Goal: Task Accomplishment & Management: Manage account settings

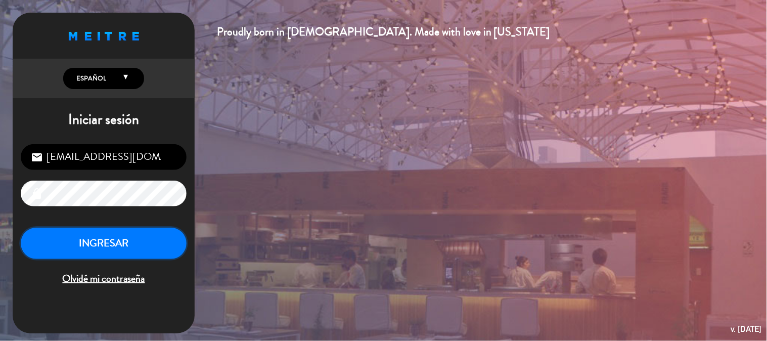
click at [136, 232] on button "INGRESAR" at bounding box center [104, 243] width 166 height 32
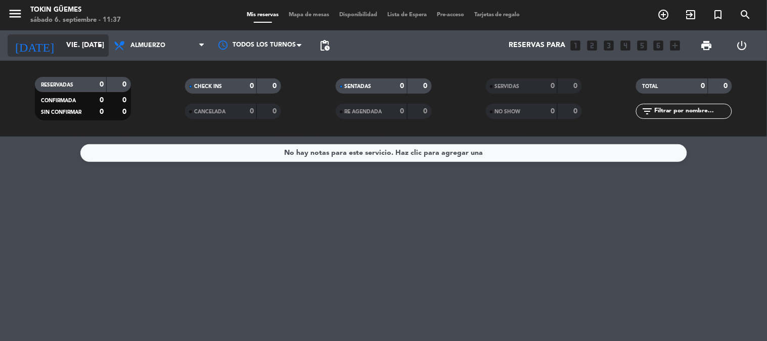
click at [89, 41] on input "vie. [DATE]" at bounding box center [109, 45] width 96 height 18
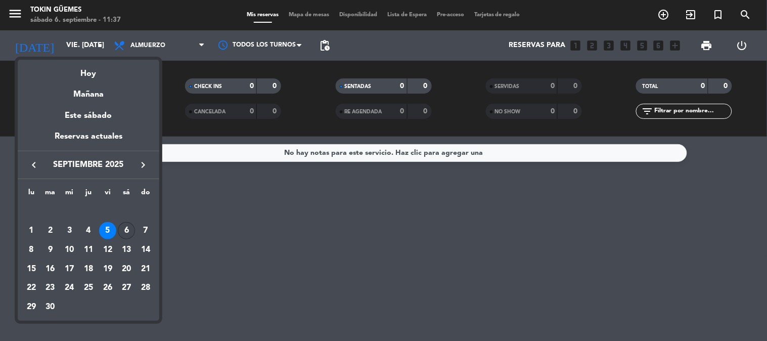
click at [121, 234] on div "6" at bounding box center [126, 230] width 17 height 17
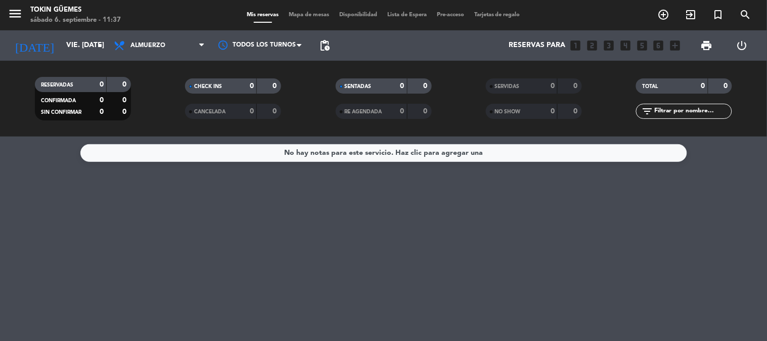
type input "sáb. [DATE]"
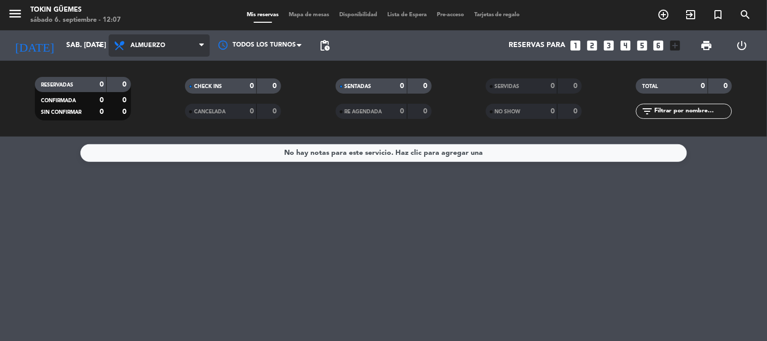
click at [144, 47] on span "Almuerzo" at bounding box center [147, 45] width 35 height 7
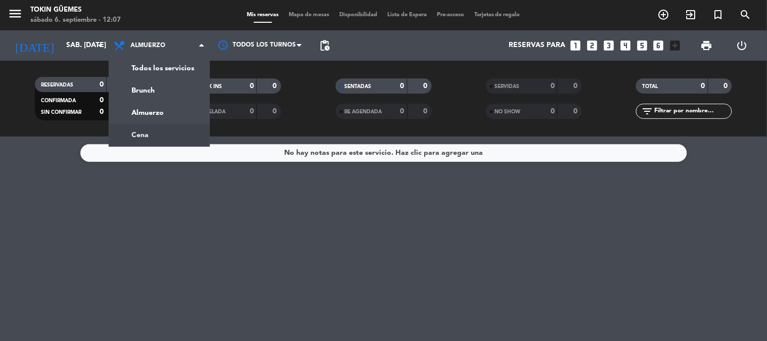
click at [149, 132] on div "menu Tokin Güemes sábado 6. septiembre - 12:07 Mis reservas Mapa de mesas Dispo…" at bounding box center [383, 68] width 767 height 136
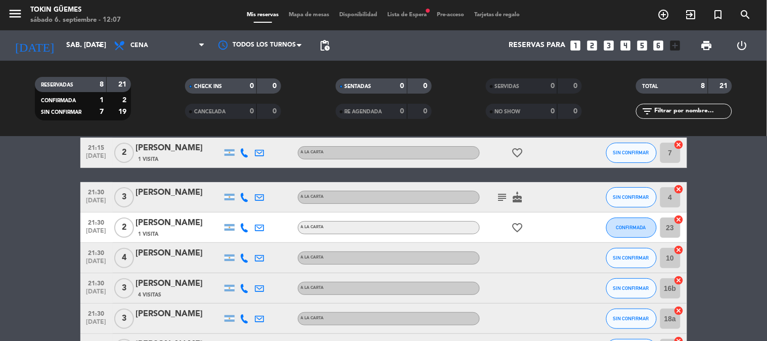
scroll to position [112, 0]
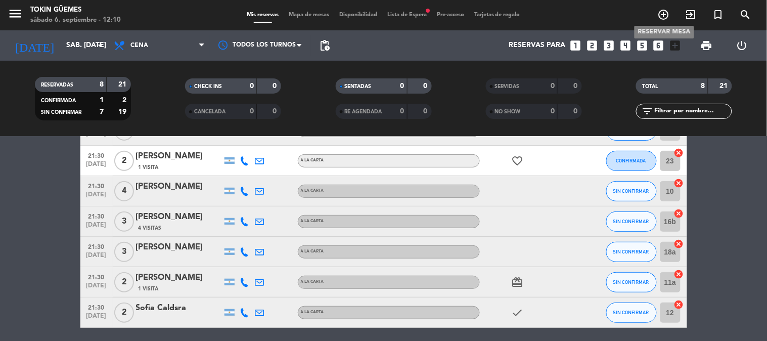
click at [664, 14] on icon "add_circle_outline" at bounding box center [664, 15] width 12 height 12
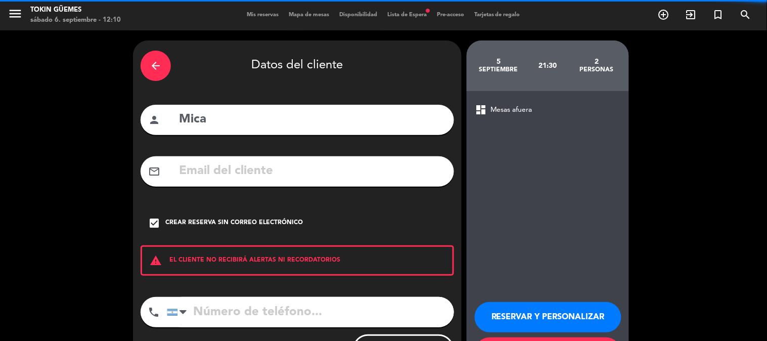
click at [153, 63] on icon "arrow_back" at bounding box center [156, 66] width 12 height 12
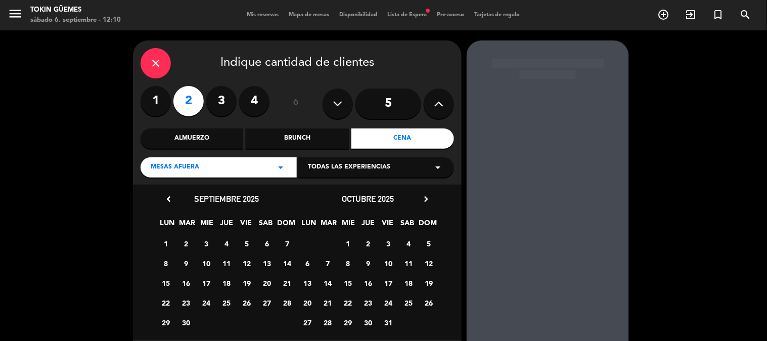
click at [154, 63] on icon "close" at bounding box center [156, 63] width 12 height 12
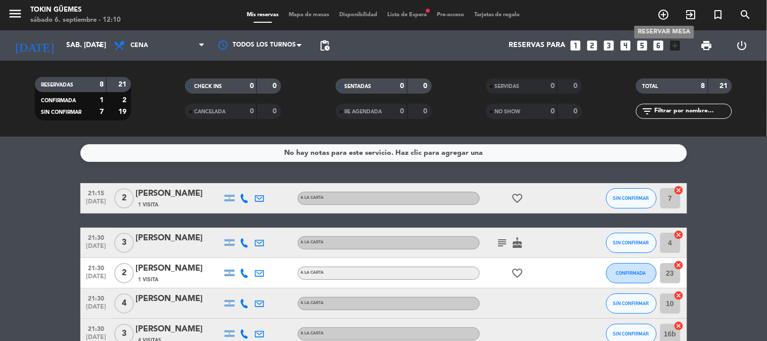
click at [667, 12] on icon "add_circle_outline" at bounding box center [664, 15] width 12 height 12
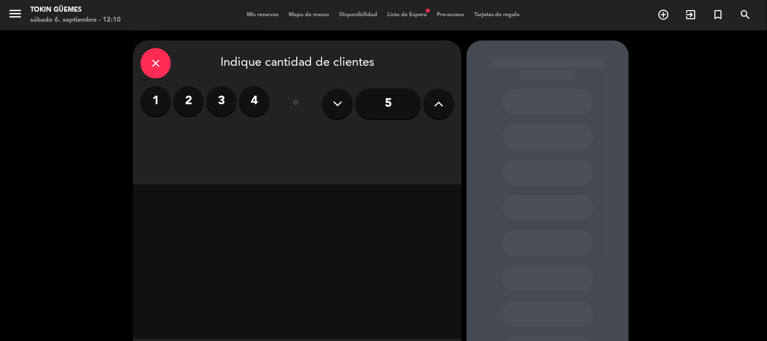
click at [385, 98] on input "5" at bounding box center [388, 103] width 66 height 30
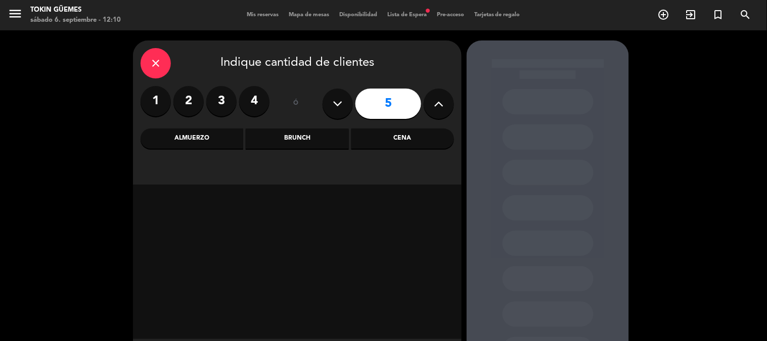
click at [407, 138] on div "Cena" at bounding box center [402, 138] width 103 height 20
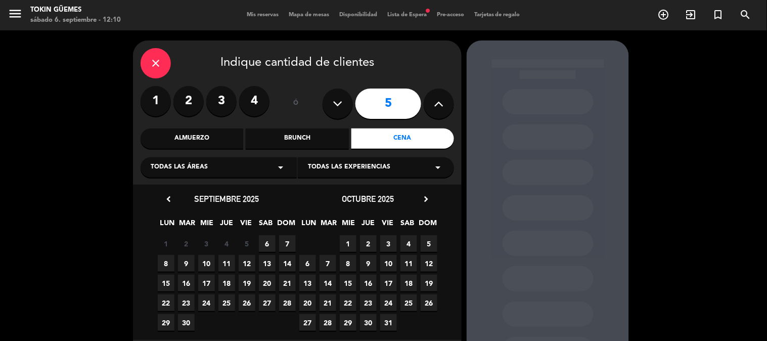
click at [266, 241] on span "6" at bounding box center [267, 243] width 17 height 17
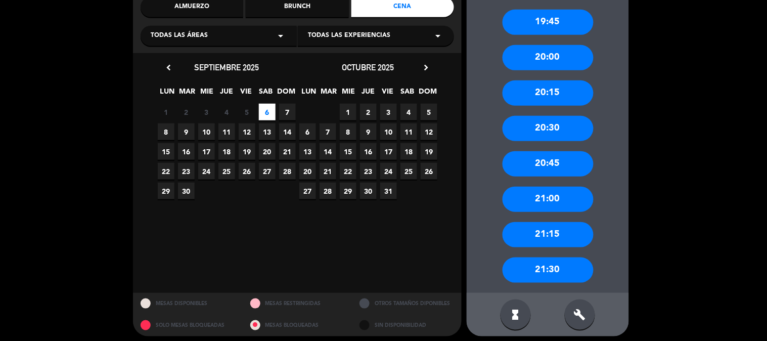
scroll to position [136, 0]
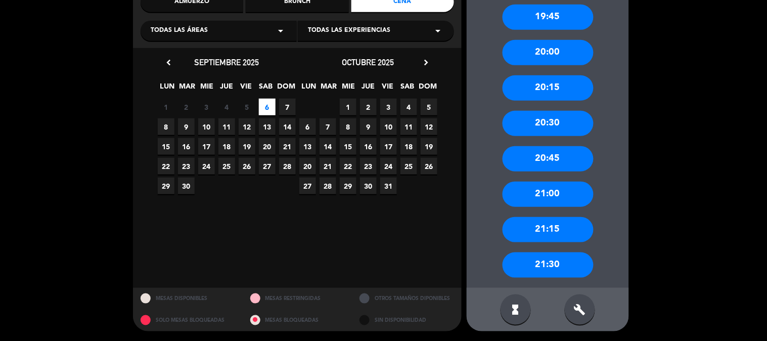
click at [554, 259] on div "21:30" at bounding box center [548, 264] width 91 height 25
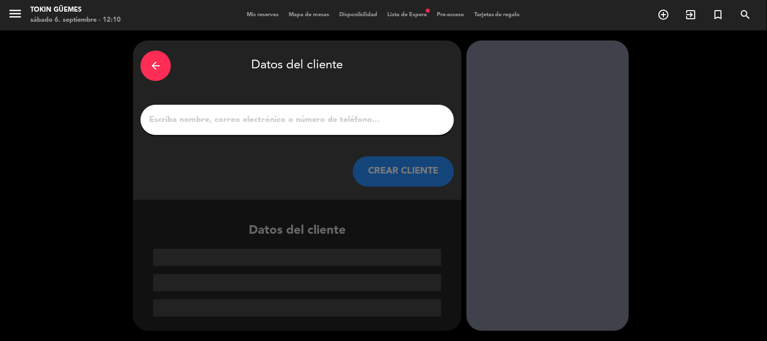
click at [295, 117] on input "1" at bounding box center [297, 120] width 298 height 14
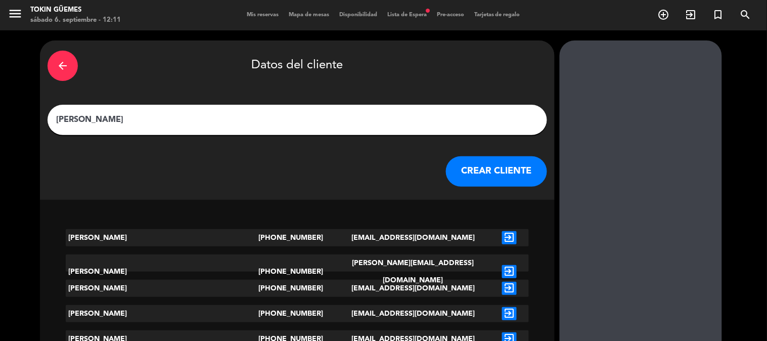
type input "[PERSON_NAME]"
click at [446, 177] on button "CREAR CLIENTE" at bounding box center [496, 171] width 101 height 30
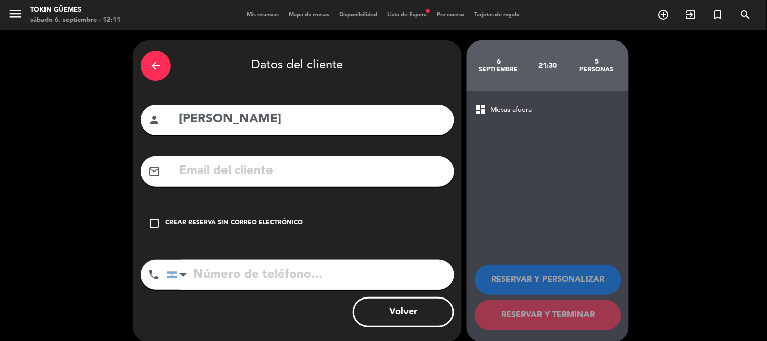
click at [234, 221] on div "Crear reserva sin correo electrónico" at bounding box center [234, 223] width 138 height 10
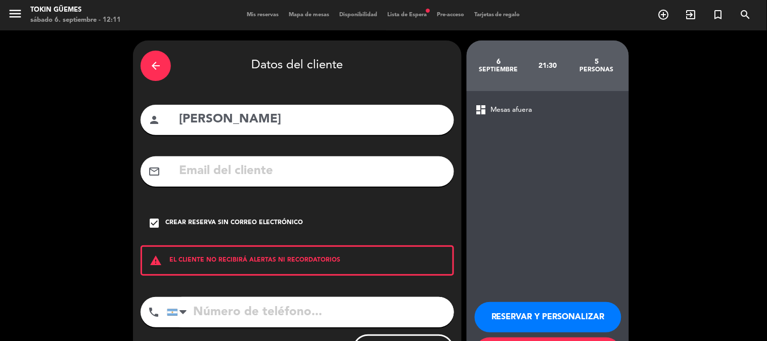
click at [231, 315] on input "tel" at bounding box center [310, 312] width 287 height 30
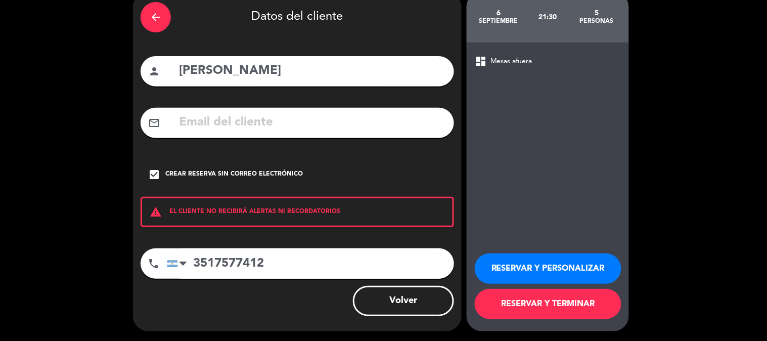
type input "3517577412"
click at [536, 307] on button "RESERVAR Y TERMINAR" at bounding box center [548, 304] width 147 height 30
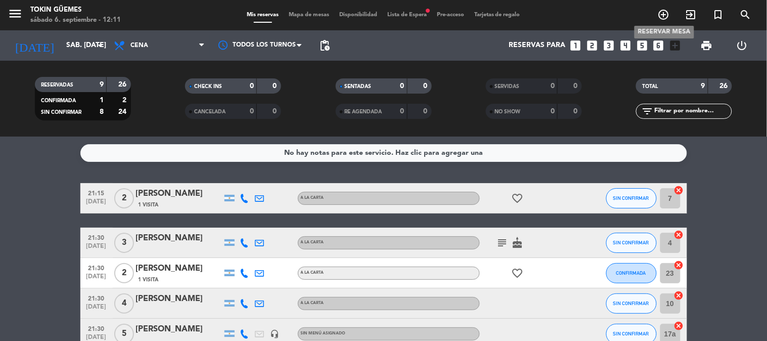
click at [669, 12] on icon "add_circle_outline" at bounding box center [664, 15] width 12 height 12
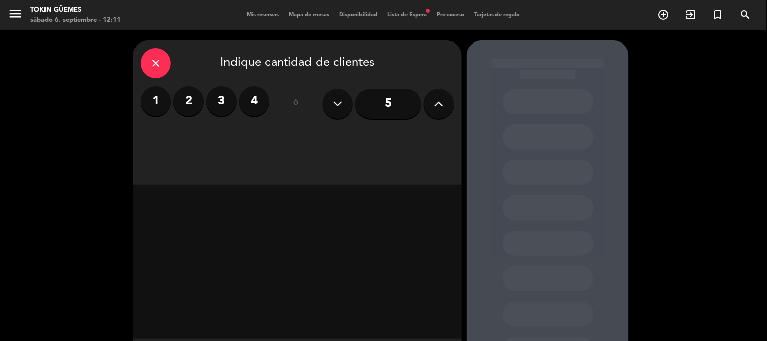
click at [401, 103] on input "5" at bounding box center [388, 103] width 66 height 30
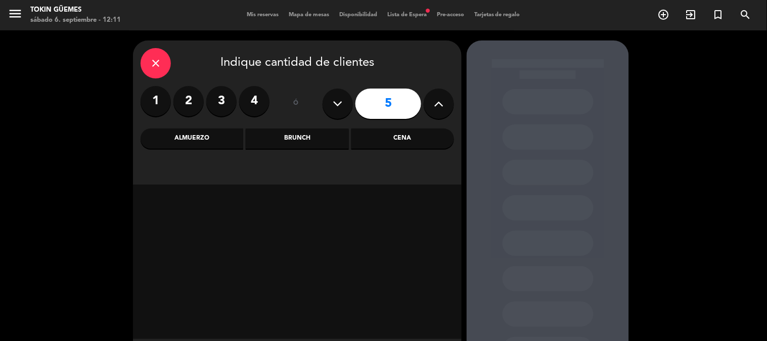
click at [406, 142] on div "Cena" at bounding box center [402, 138] width 103 height 20
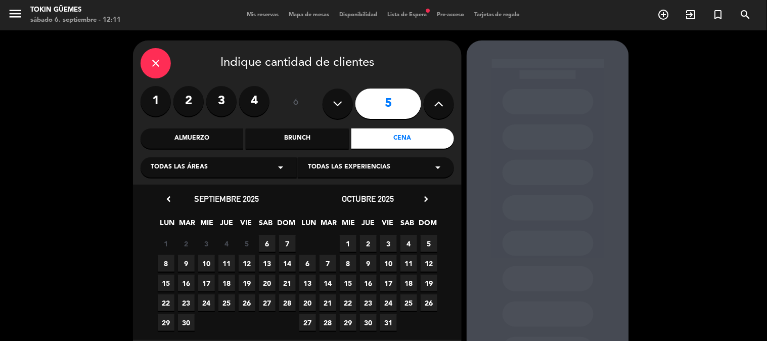
click at [266, 247] on span "6" at bounding box center [267, 243] width 17 height 17
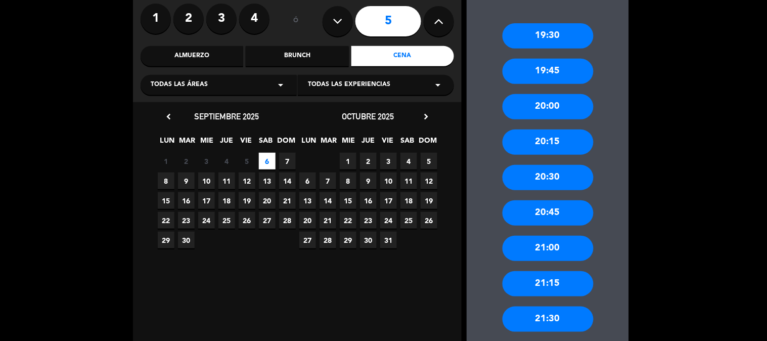
scroll to position [136, 0]
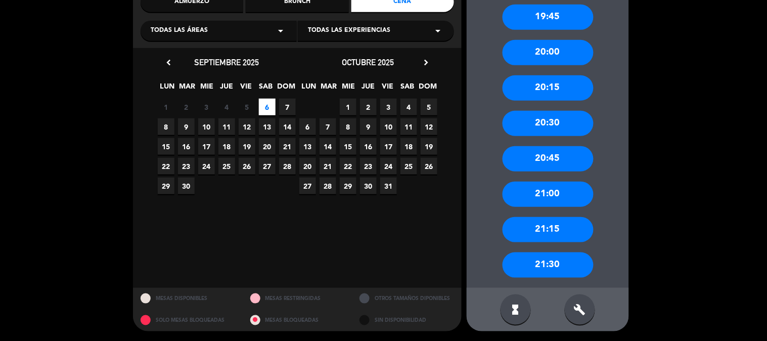
click at [543, 265] on div "21:30" at bounding box center [548, 264] width 91 height 25
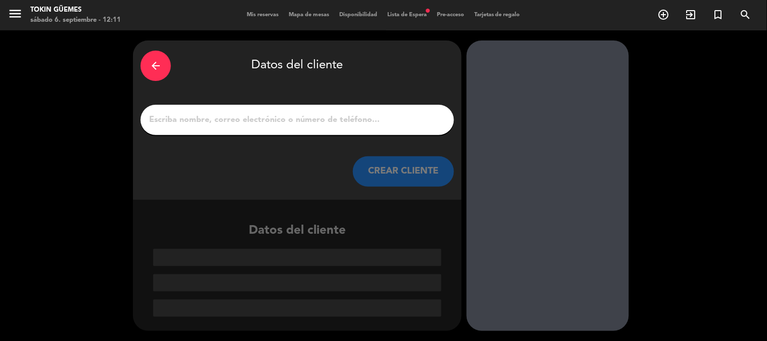
scroll to position [0, 0]
click at [298, 120] on input "1" at bounding box center [297, 120] width 298 height 14
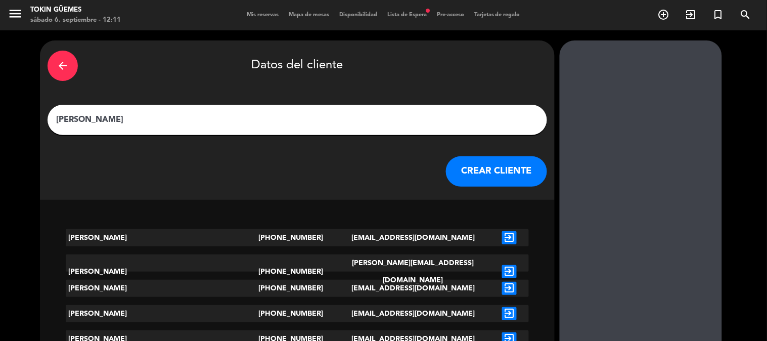
type input "[PERSON_NAME]"
click at [446, 170] on button "CREAR CLIENTE" at bounding box center [496, 171] width 101 height 30
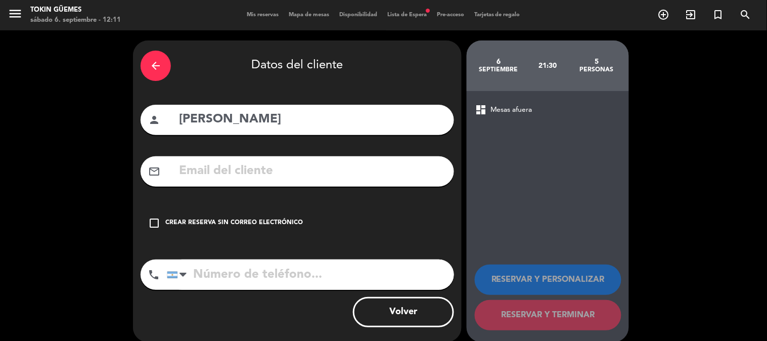
click at [254, 221] on div "Crear reserva sin correo electrónico" at bounding box center [234, 223] width 138 height 10
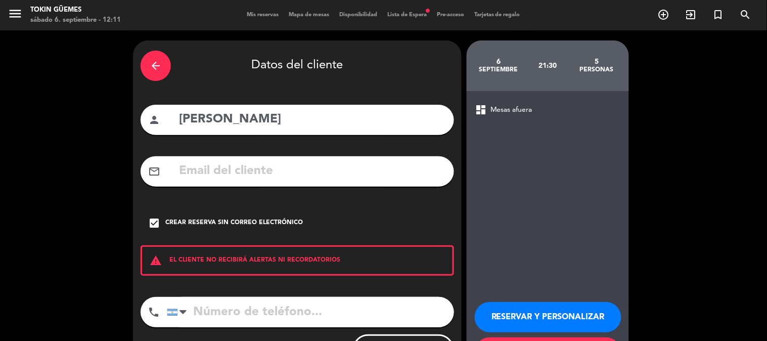
click at [268, 310] on input "tel" at bounding box center [310, 312] width 287 height 30
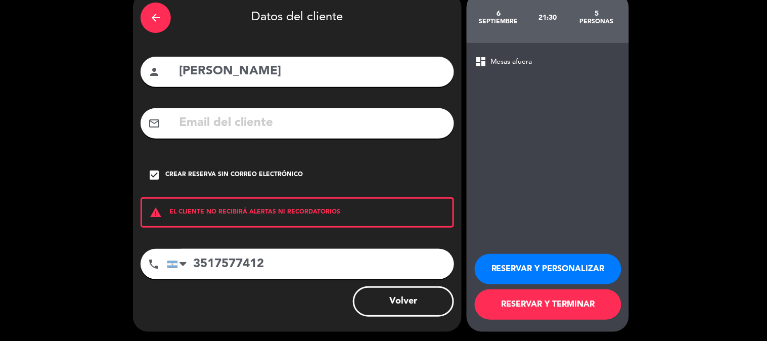
scroll to position [49, 0]
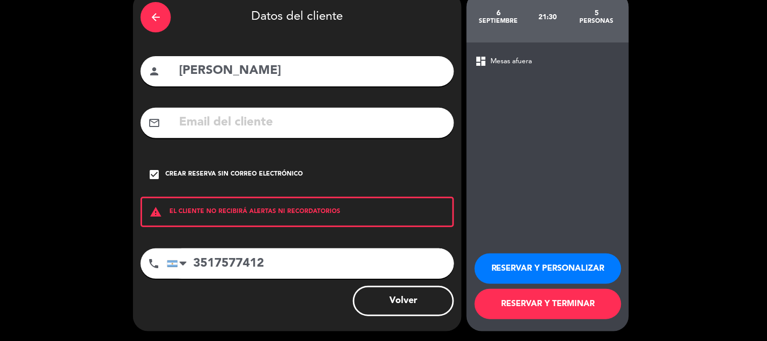
type input "3517577412"
click at [519, 301] on button "RESERVAR Y TERMINAR" at bounding box center [548, 304] width 147 height 30
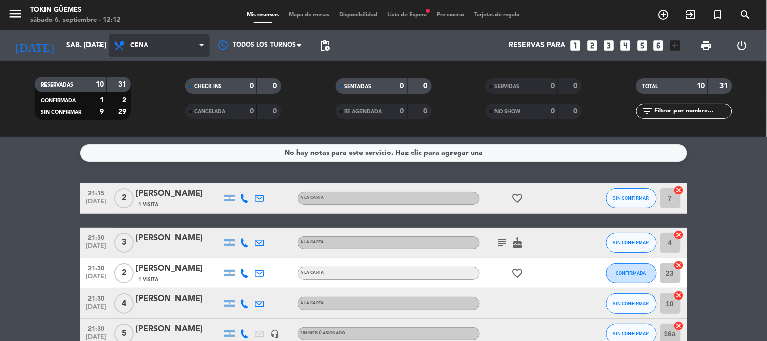
click at [177, 49] on span "Cena" at bounding box center [159, 45] width 101 height 22
click at [151, 115] on div "menu Tokin Güemes sábado 6. septiembre - 12:12 Mis reservas Mapa de mesas Dispo…" at bounding box center [383, 68] width 767 height 136
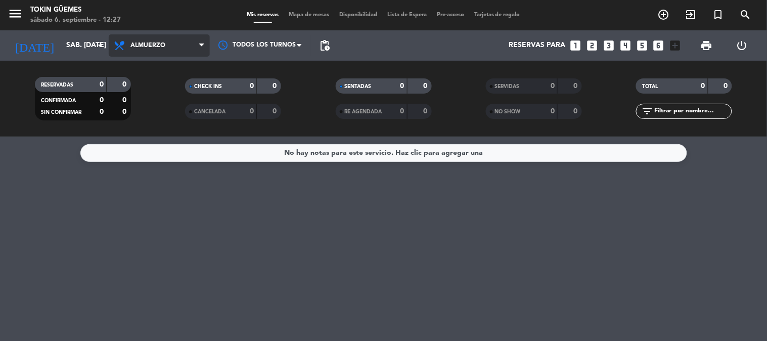
click at [203, 44] on icon at bounding box center [201, 45] width 5 height 8
click at [155, 133] on div "menu Tokin Güemes sábado 6. septiembre - 12:27 Mis reservas Mapa de mesas Dispo…" at bounding box center [383, 68] width 767 height 136
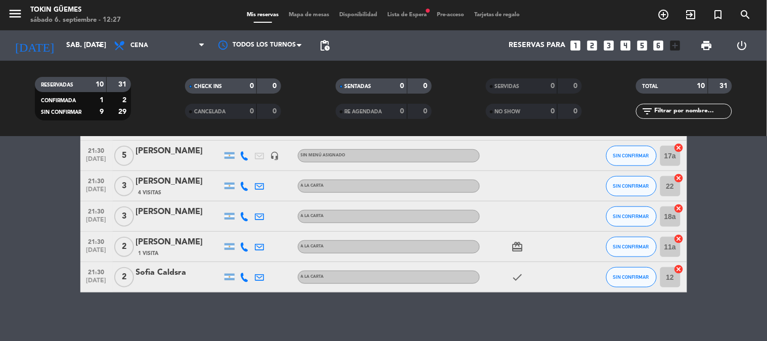
scroll to position [210, 0]
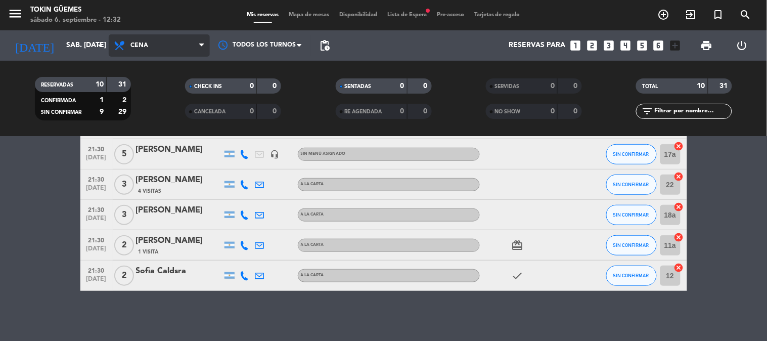
click at [132, 40] on span "Cena" at bounding box center [159, 45] width 101 height 22
click at [148, 113] on div "menu Tokin Güemes sábado 6. septiembre - 12:32 Mis reservas Mapa de mesas Dispo…" at bounding box center [383, 68] width 767 height 136
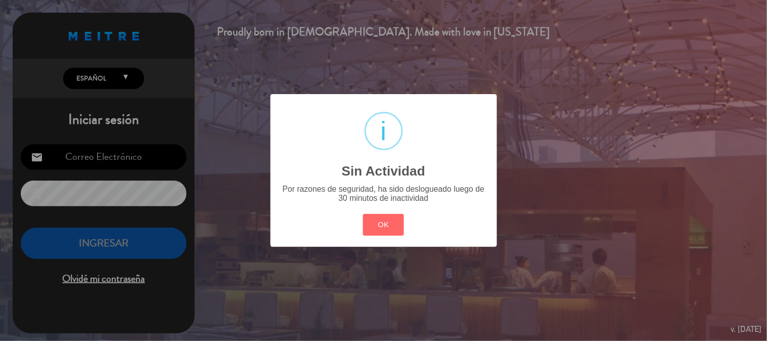
type input "[EMAIL_ADDRESS][DOMAIN_NAME]"
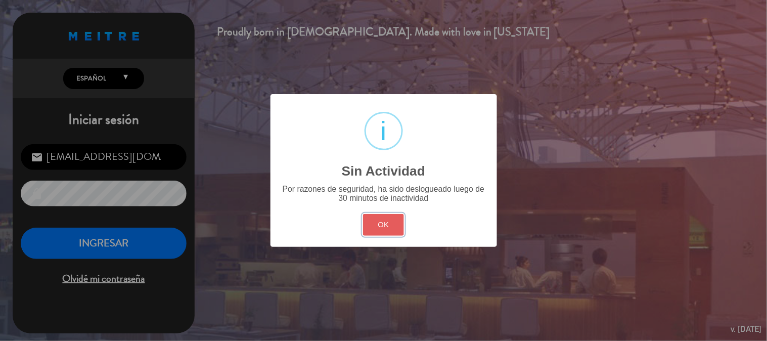
click at [385, 226] on button "OK" at bounding box center [383, 225] width 41 height 22
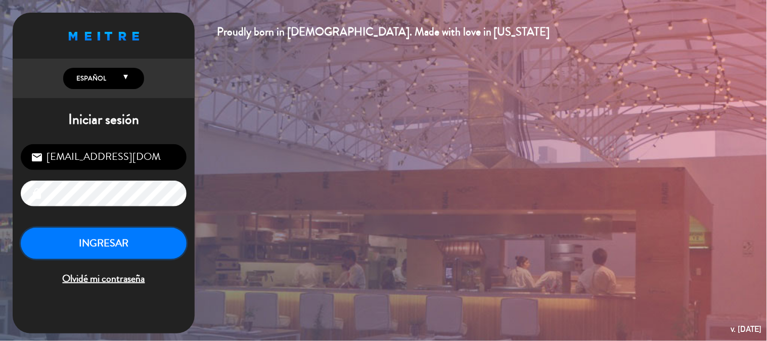
click at [97, 249] on button "INGRESAR" at bounding box center [104, 243] width 166 height 32
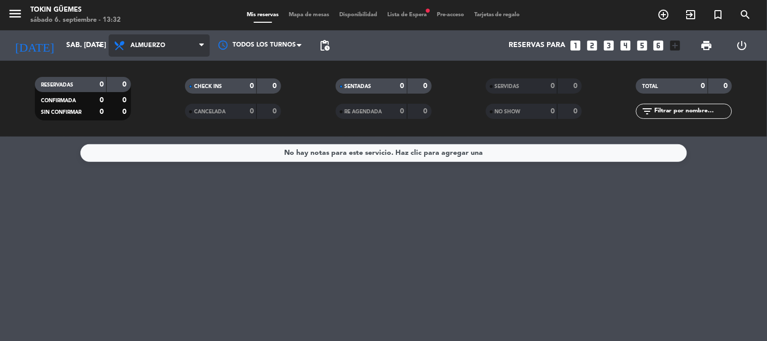
click at [170, 48] on span "Almuerzo" at bounding box center [159, 45] width 101 height 22
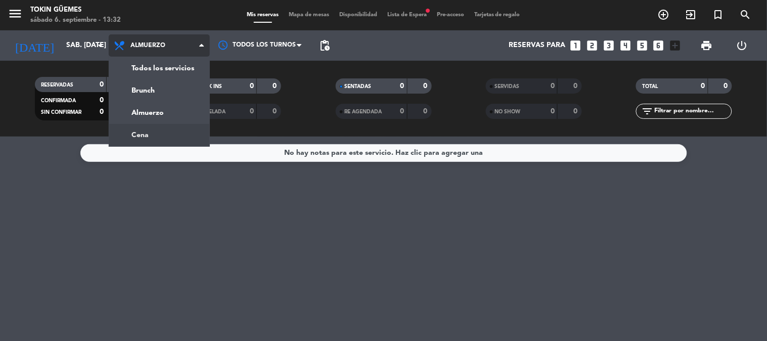
click at [149, 139] on ng-component "menu Tokin Güemes sábado 6. septiembre - 13:32 Mis reservas Mapa de mesas Dispo…" at bounding box center [383, 170] width 767 height 341
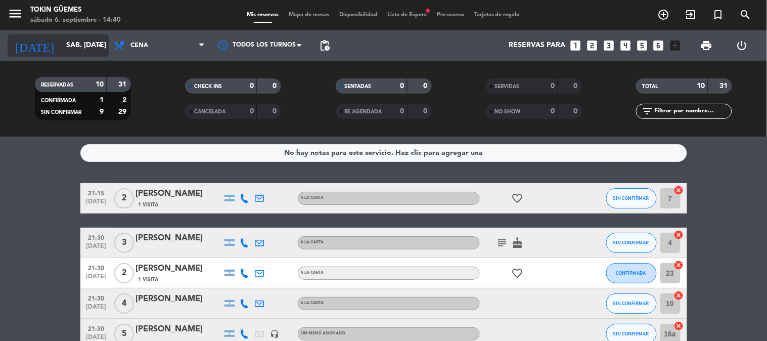
click at [78, 45] on input "sáb. [DATE]" at bounding box center [109, 45] width 96 height 18
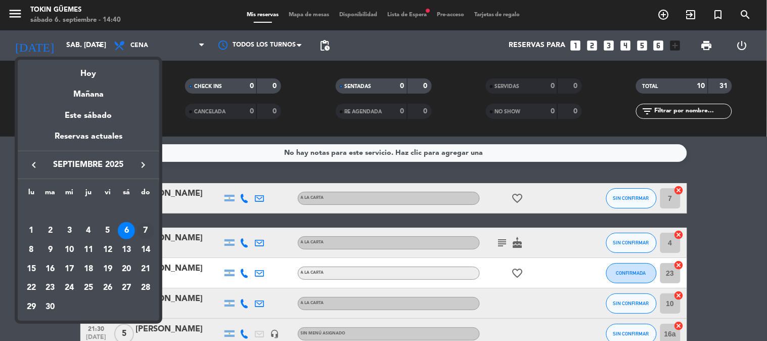
click at [144, 230] on div "7" at bounding box center [145, 230] width 17 height 17
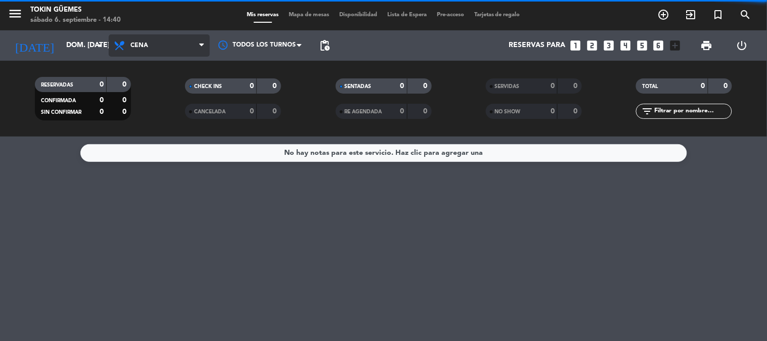
click at [148, 39] on span "Cena" at bounding box center [159, 45] width 101 height 22
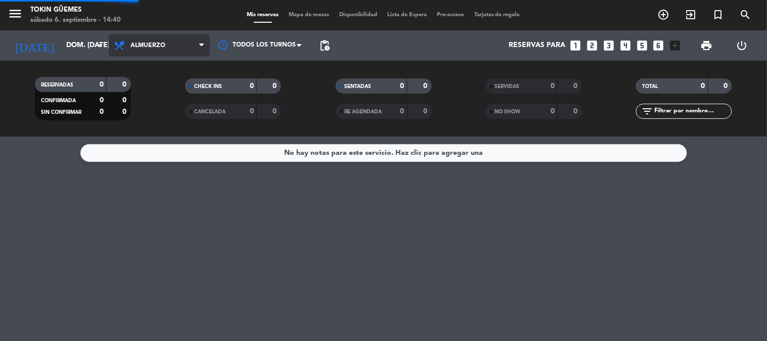
click at [136, 109] on div "menu Tokin Güemes sábado 6. septiembre - 14:40 Mis reservas Mapa de mesas Dispo…" at bounding box center [383, 68] width 767 height 136
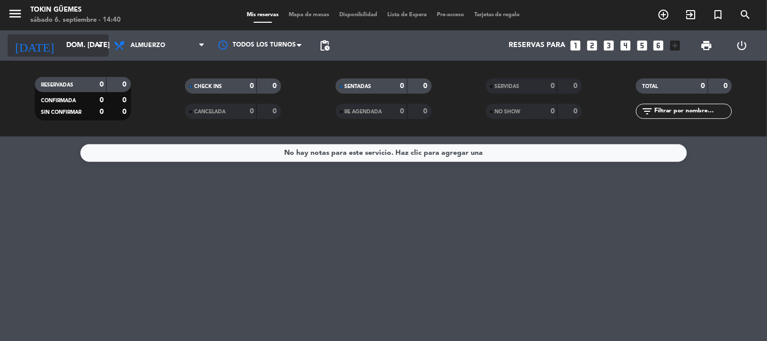
click at [86, 42] on input "dom. [DATE]" at bounding box center [109, 45] width 96 height 18
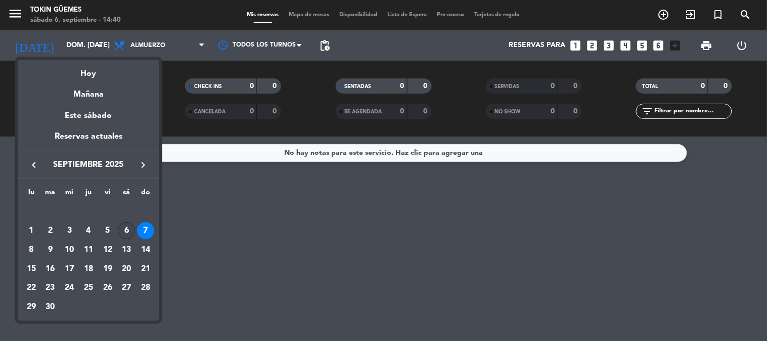
click at [129, 227] on div "6" at bounding box center [126, 230] width 17 height 17
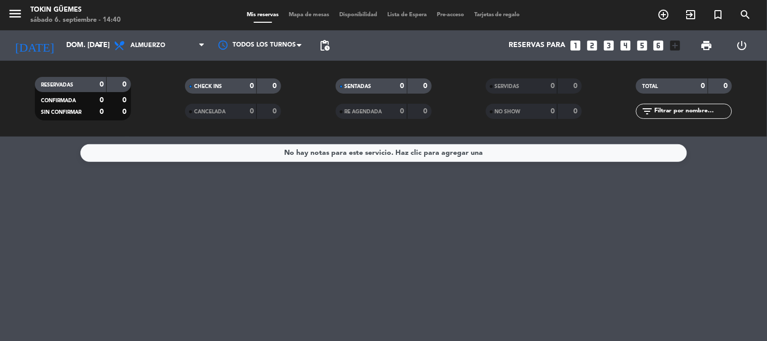
type input "sáb. [DATE]"
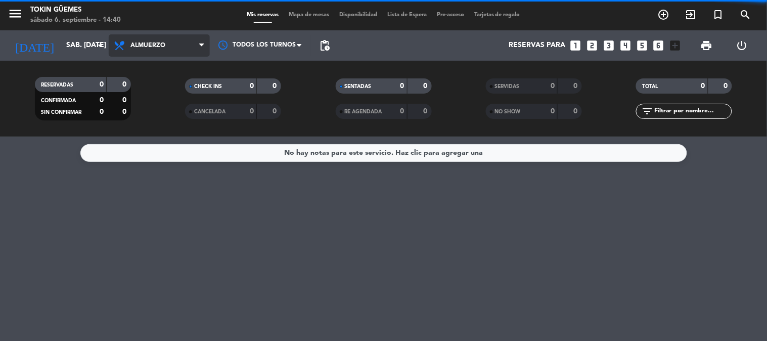
click at [155, 43] on span "Almuerzo" at bounding box center [147, 45] width 35 height 7
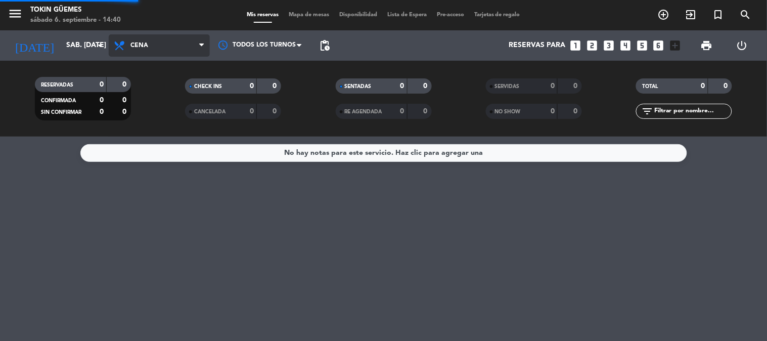
click at [152, 132] on div "menu Tokin Güemes sábado 6. septiembre - 14:40 Mis reservas Mapa de mesas Dispo…" at bounding box center [383, 68] width 767 height 136
